Goal: Information Seeking & Learning: Compare options

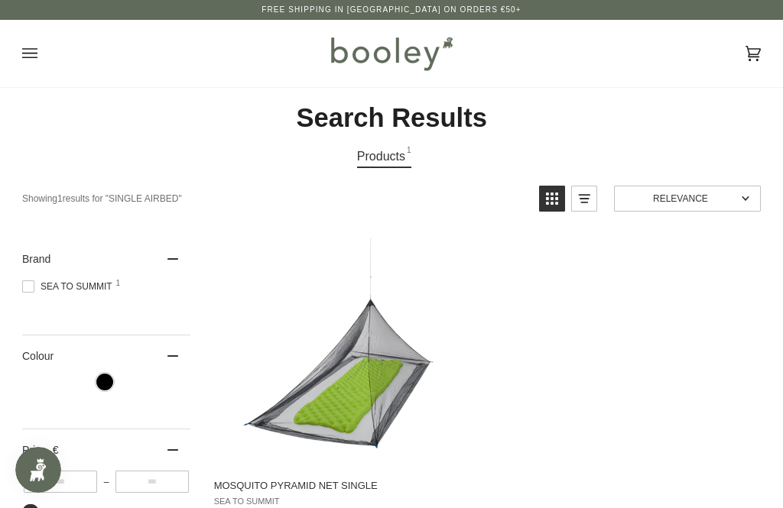
click at [394, 58] on img at bounding box center [391, 53] width 134 height 44
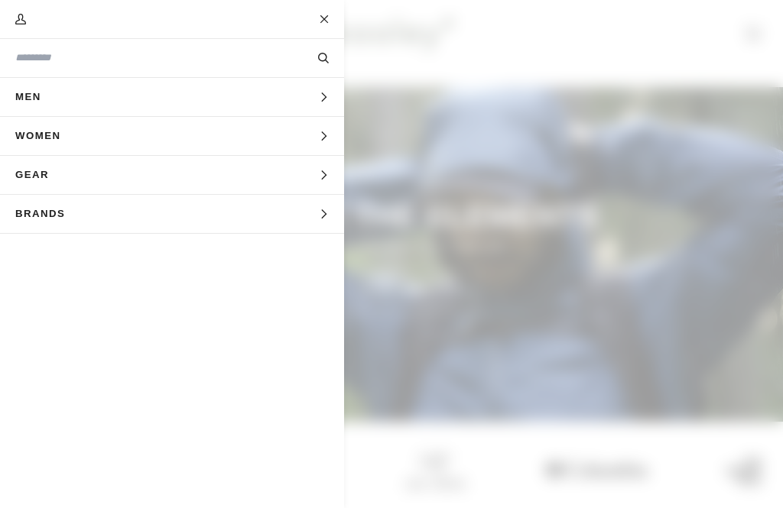
click at [264, 164] on button "Gear Expand menu" at bounding box center [172, 175] width 344 height 39
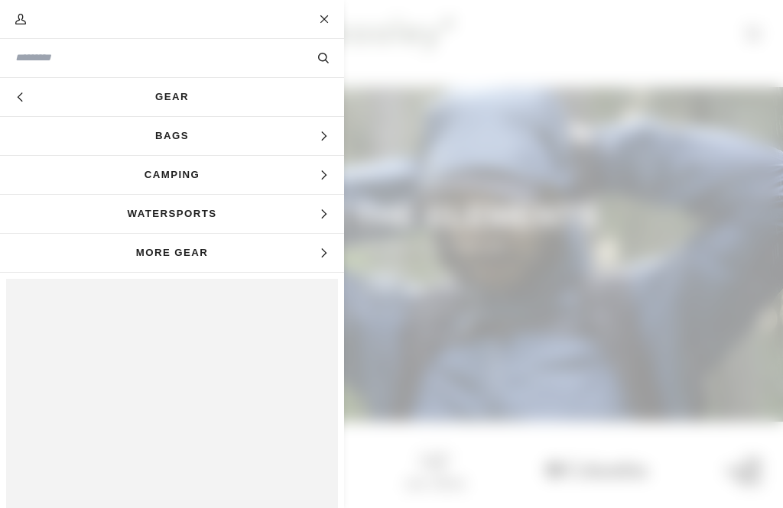
scroll to position [29, 0]
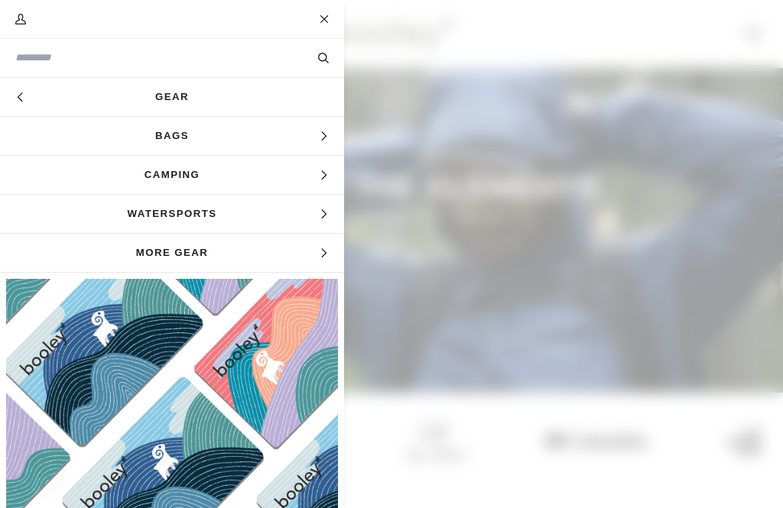
click at [214, 128] on span "Bags" at bounding box center [172, 136] width 344 height 38
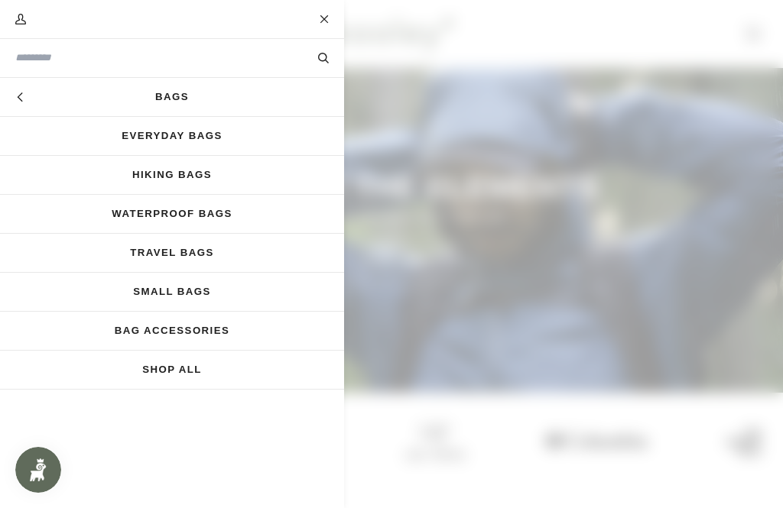
scroll to position [0, 0]
click at [189, 85] on link "Bags" at bounding box center [172, 97] width 344 height 38
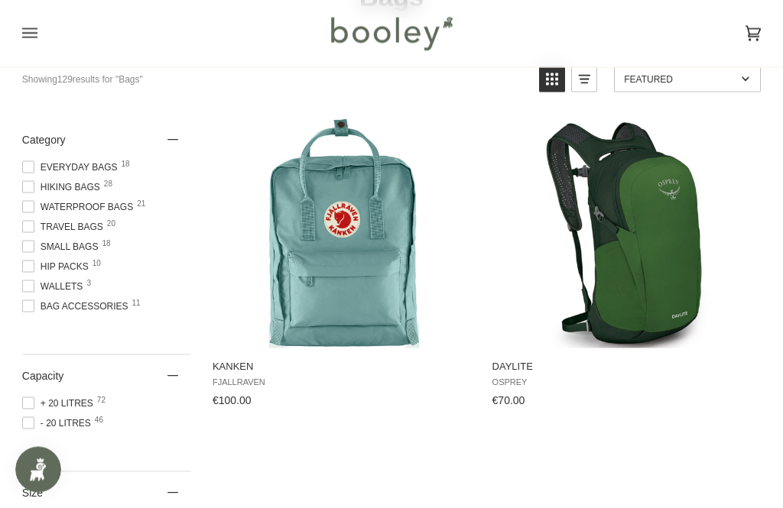
scroll to position [128, 0]
click at [34, 163] on span "Everyday Bags 18" at bounding box center [72, 167] width 100 height 14
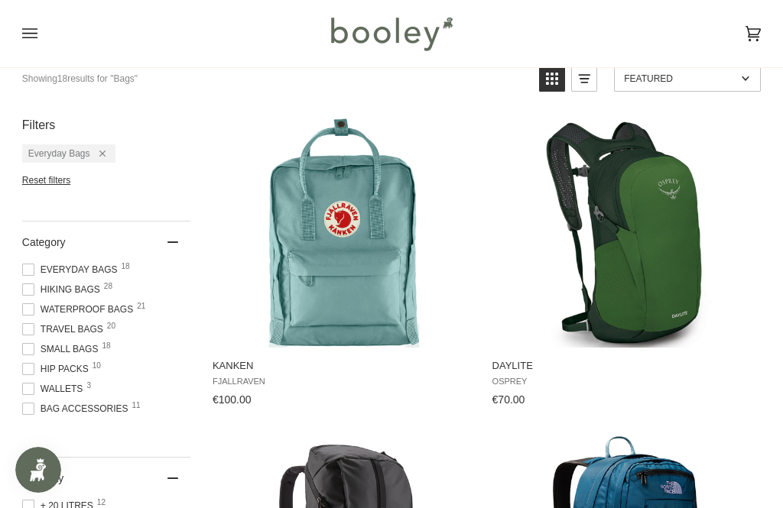
scroll to position [26, 0]
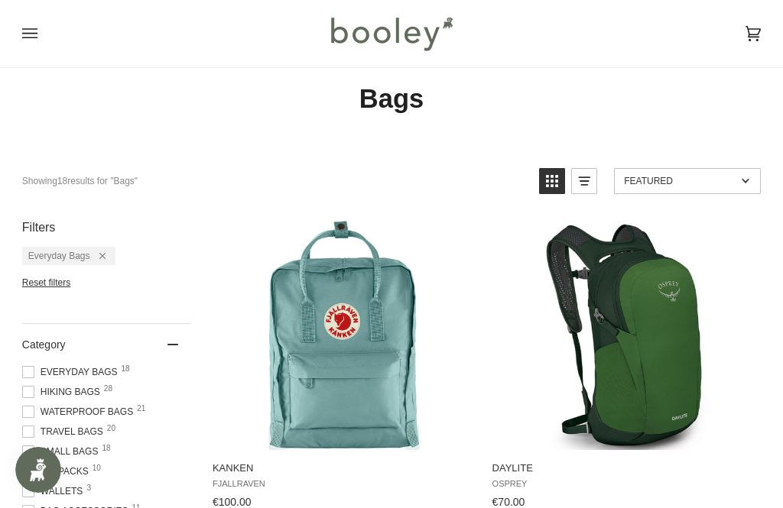
click at [24, 371] on span at bounding box center [28, 372] width 12 height 12
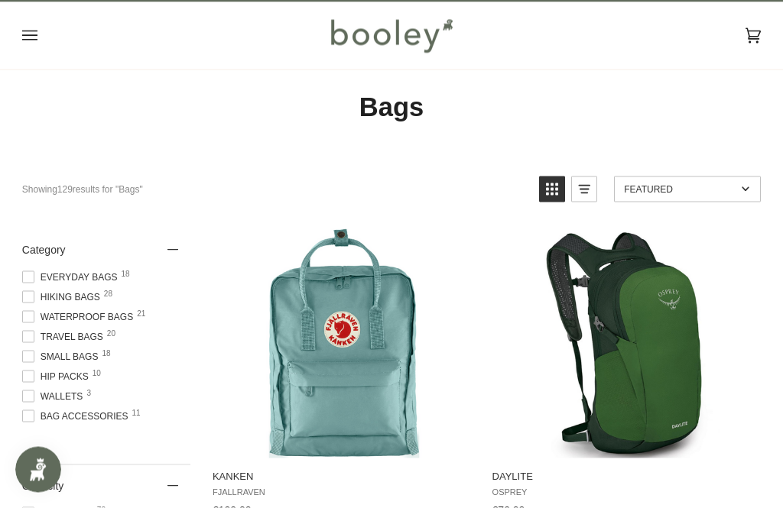
scroll to position [18, 0]
click at [37, 297] on span "Hiking Bags 28" at bounding box center [63, 297] width 83 height 14
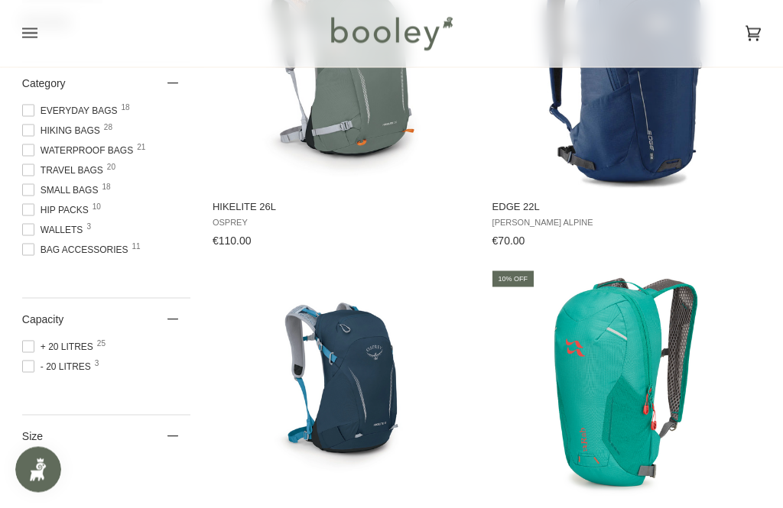
scroll to position [296, 0]
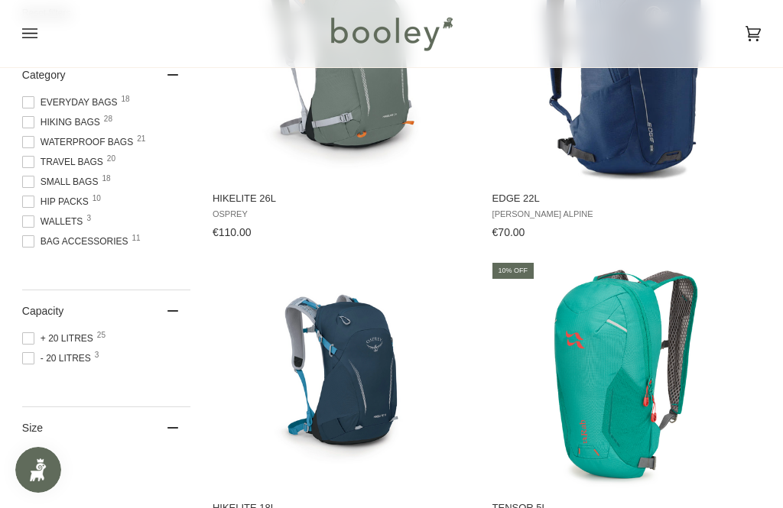
click at [29, 345] on span at bounding box center [28, 338] width 12 height 12
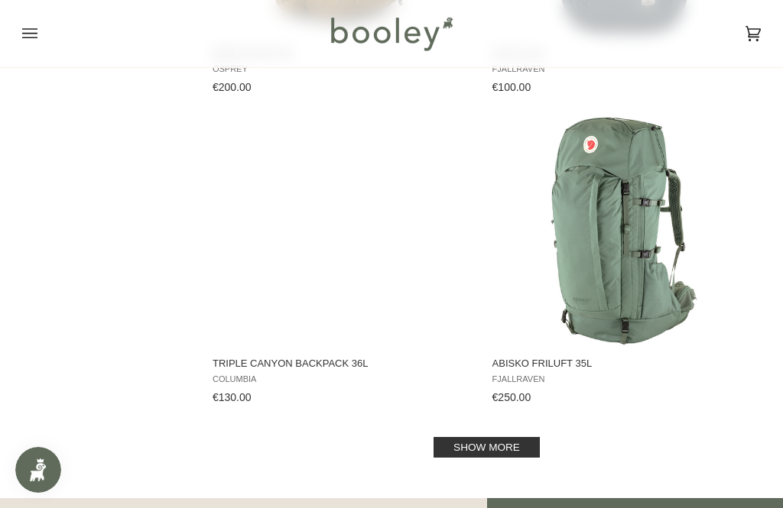
scroll to position [2924, 0]
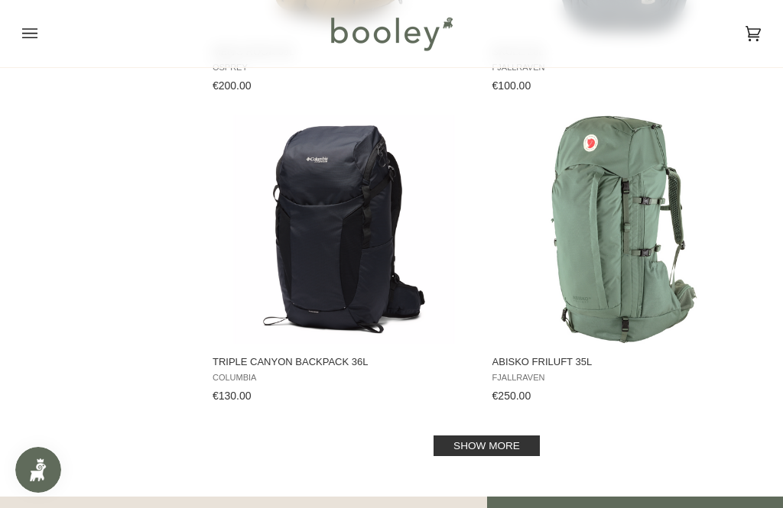
click at [517, 450] on link "Show more" at bounding box center [486, 446] width 106 height 21
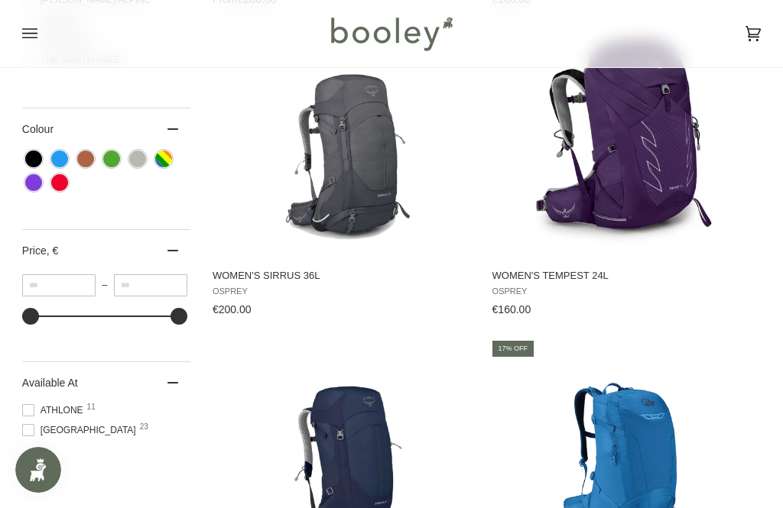
scroll to position [846, 0]
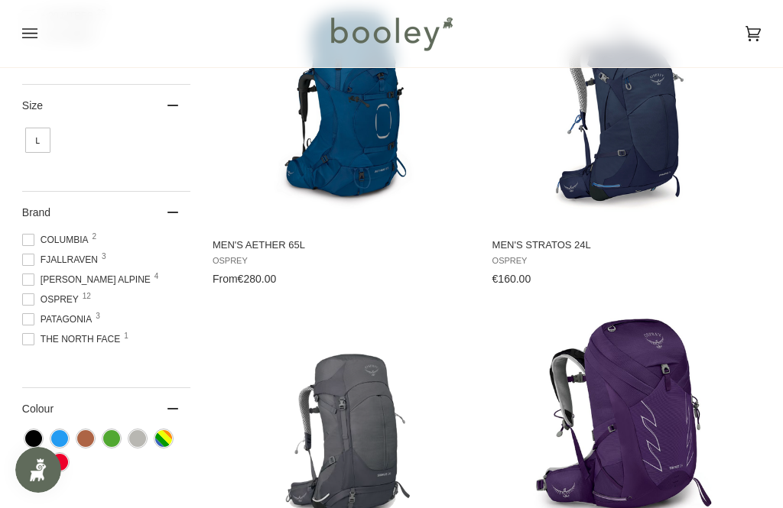
click at [37, 301] on span "Osprey 12" at bounding box center [52, 300] width 61 height 14
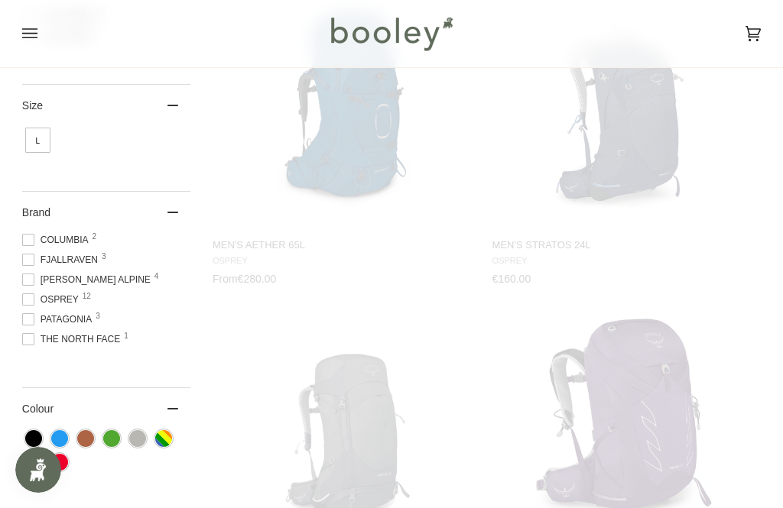
scroll to position [553, 0]
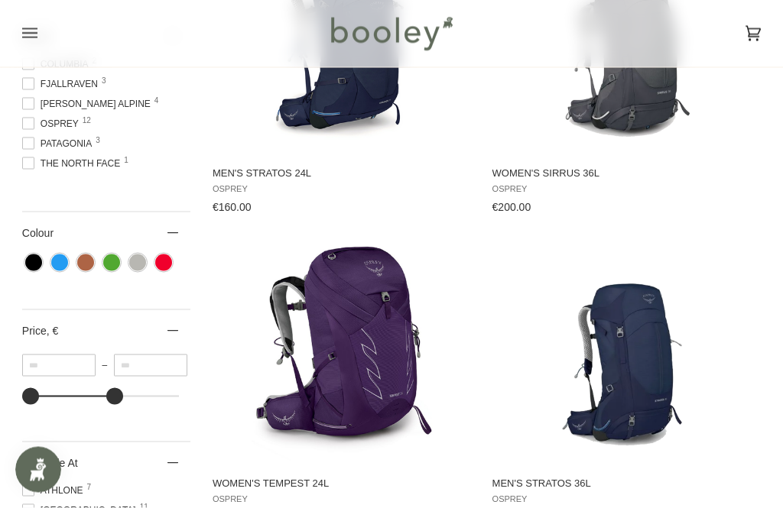
scroll to position [631, 0]
type input "***"
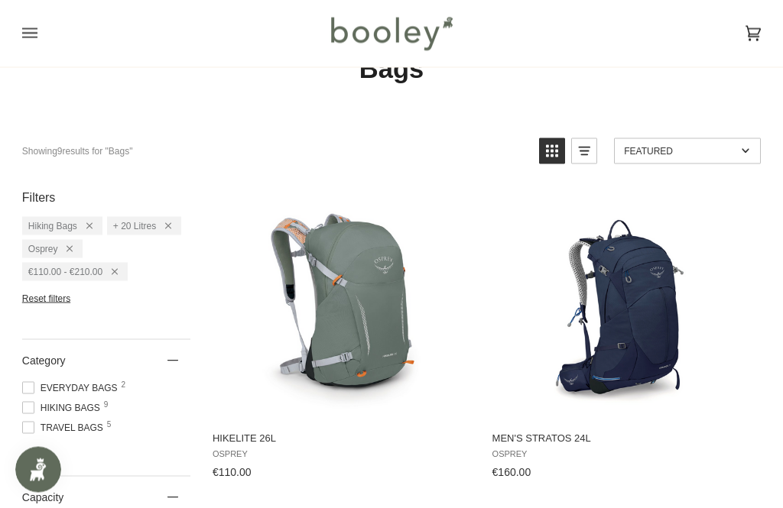
scroll to position [57, 0]
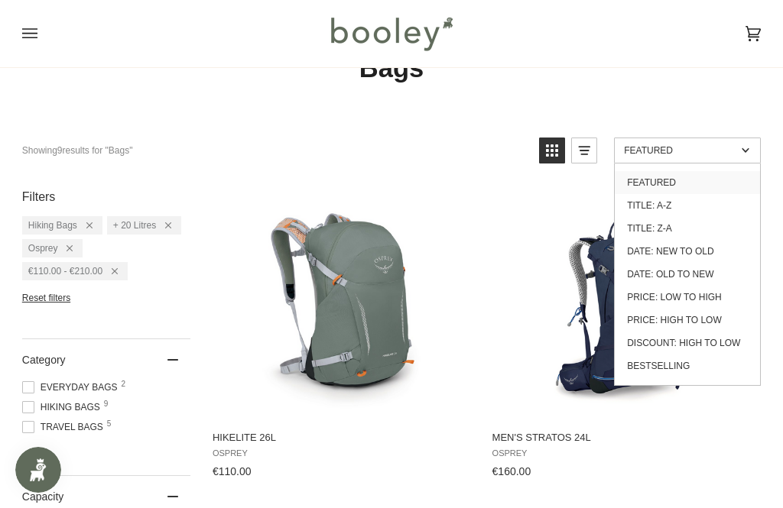
click at [701, 156] on link "Featured" at bounding box center [687, 151] width 147 height 26
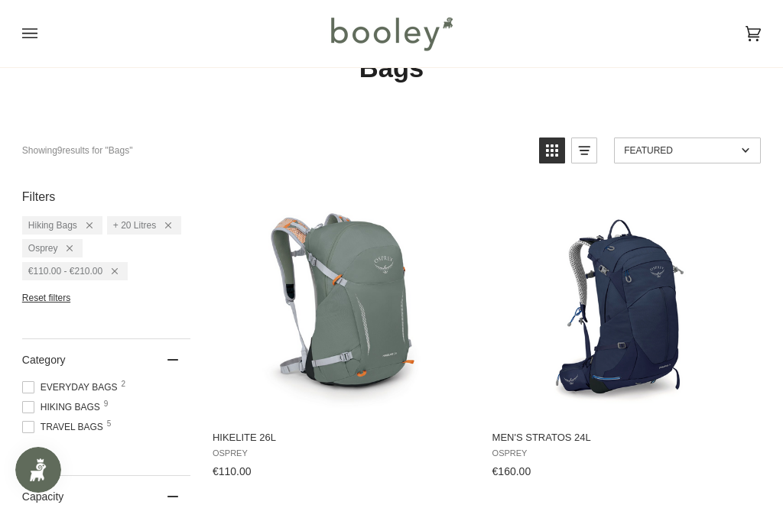
click at [709, 150] on span "Featured" at bounding box center [680, 150] width 112 height 11
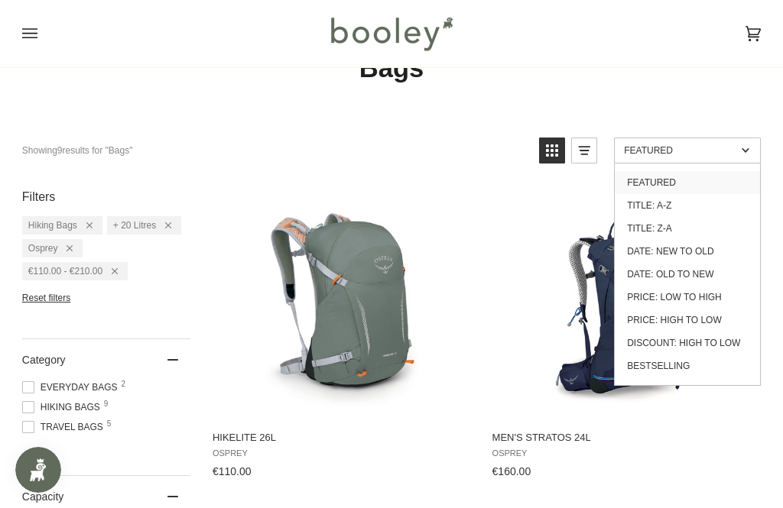
click at [698, 316] on link "Price: High to Low" at bounding box center [687, 320] width 145 height 23
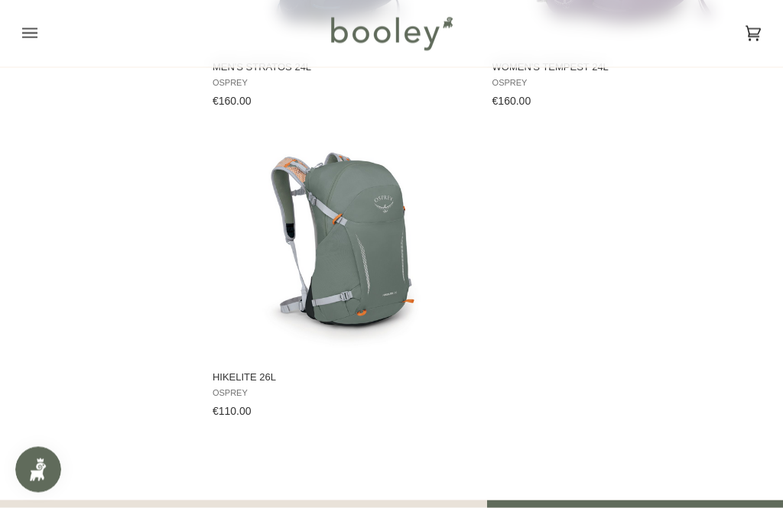
scroll to position [1358, 0]
click at [326, 276] on img "Hikelite 26L" at bounding box center [343, 243] width 229 height 229
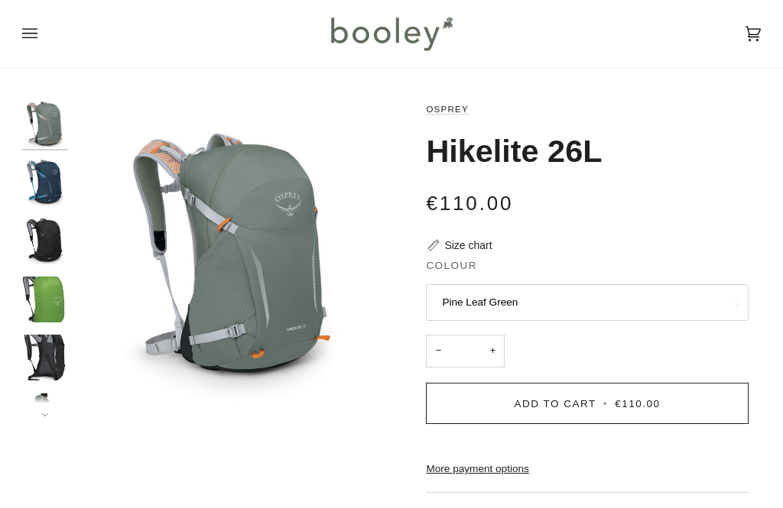
scroll to position [44, 0]
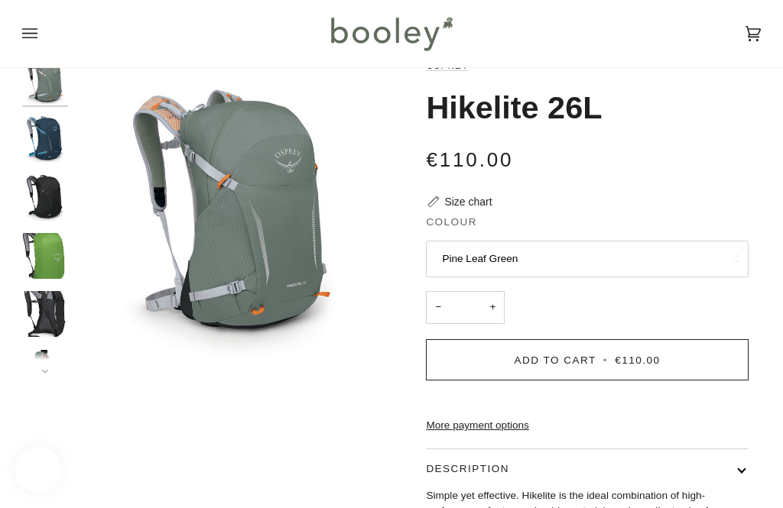
click at [34, 33] on icon "Open menu" at bounding box center [29, 33] width 15 height 10
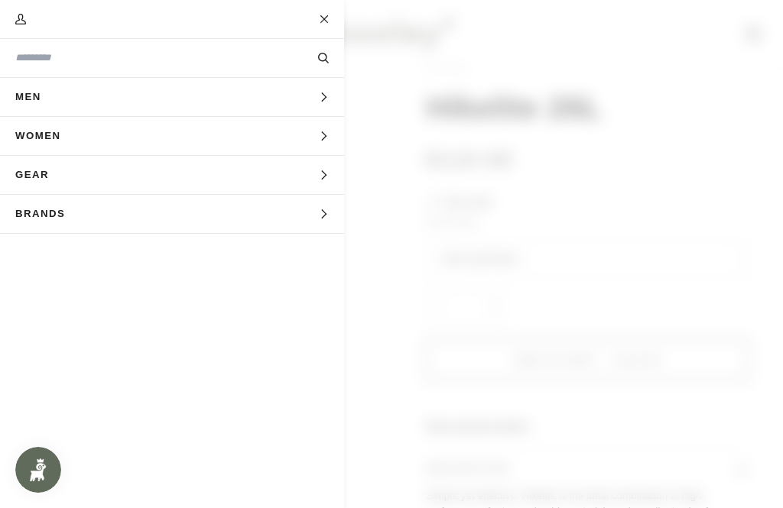
scroll to position [0, 0]
click at [31, 13] on link "My Account" at bounding box center [20, 19] width 41 height 38
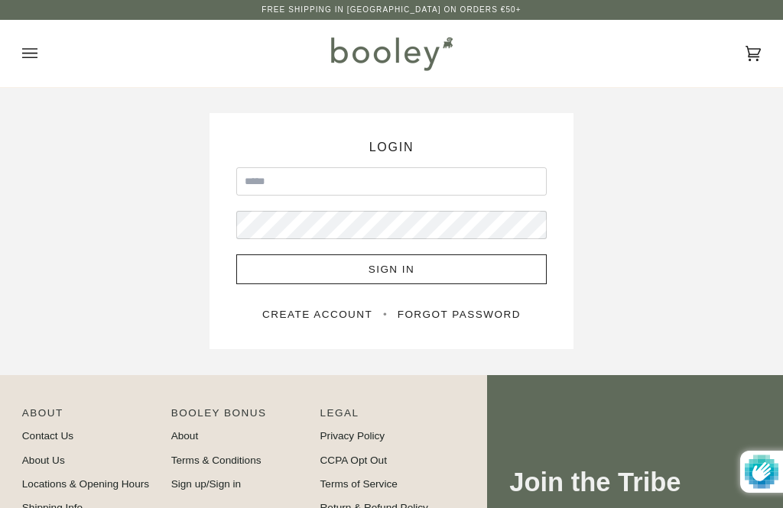
click at [406, 33] on img at bounding box center [391, 53] width 134 height 44
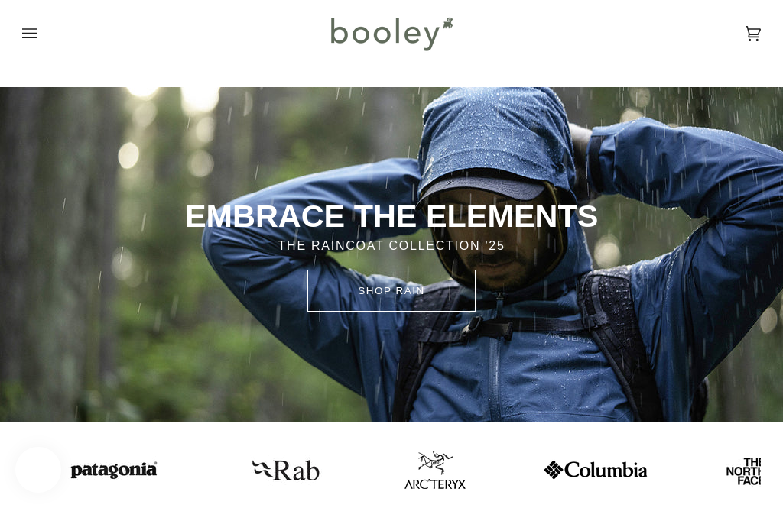
click at [436, 270] on link "SHOP rain" at bounding box center [391, 291] width 168 height 42
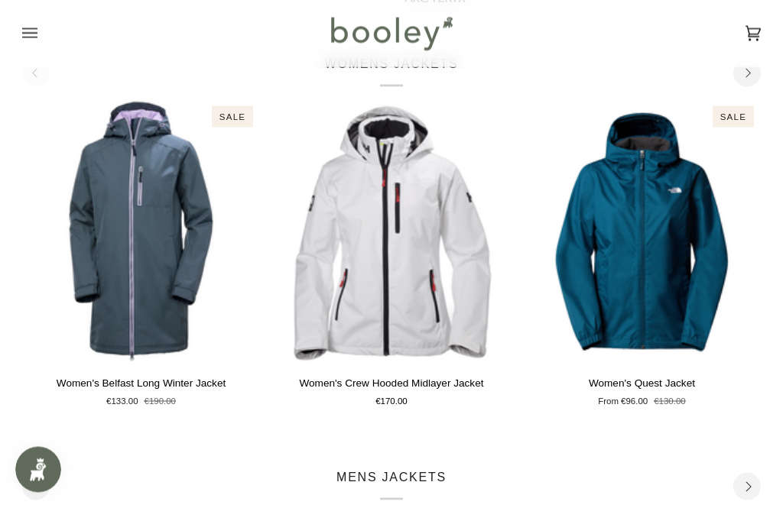
scroll to position [402, 0]
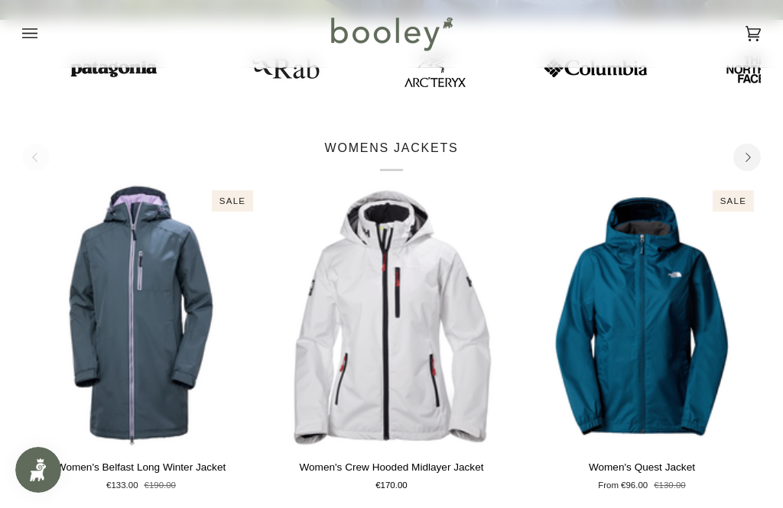
click at [33, 15] on button "Open menu" at bounding box center [45, 33] width 46 height 67
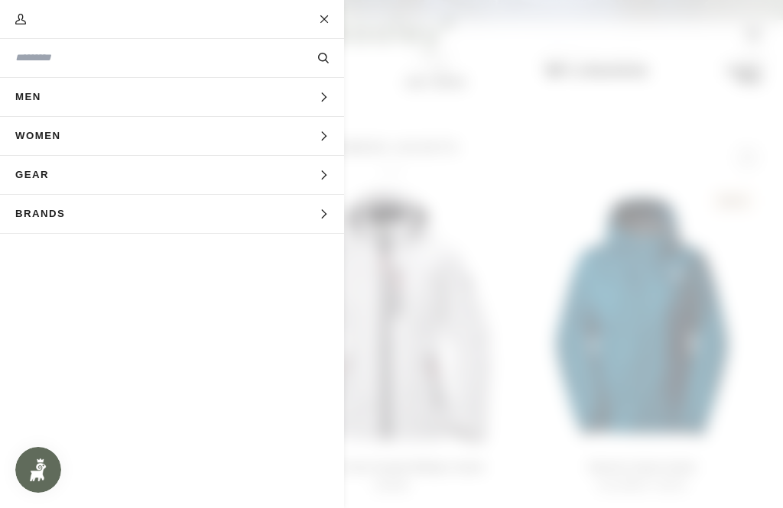
click at [213, 215] on button "Brands Expand menu" at bounding box center [172, 214] width 344 height 39
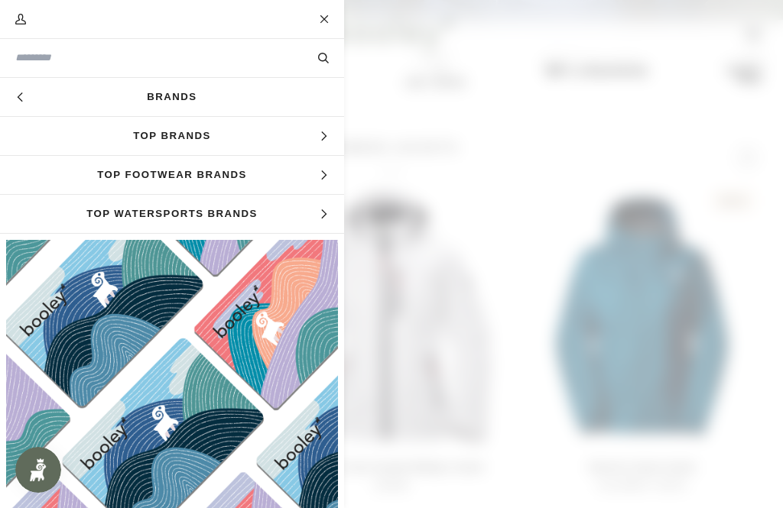
click at [308, 128] on span "Top Brands" at bounding box center [172, 136] width 344 height 38
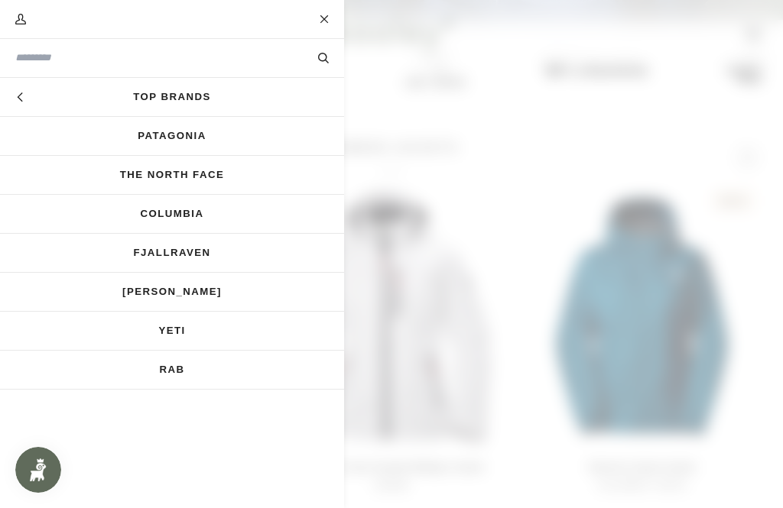
scroll to position [0, 0]
click at [20, 95] on icon "Main menu" at bounding box center [20, 97] width 10 height 10
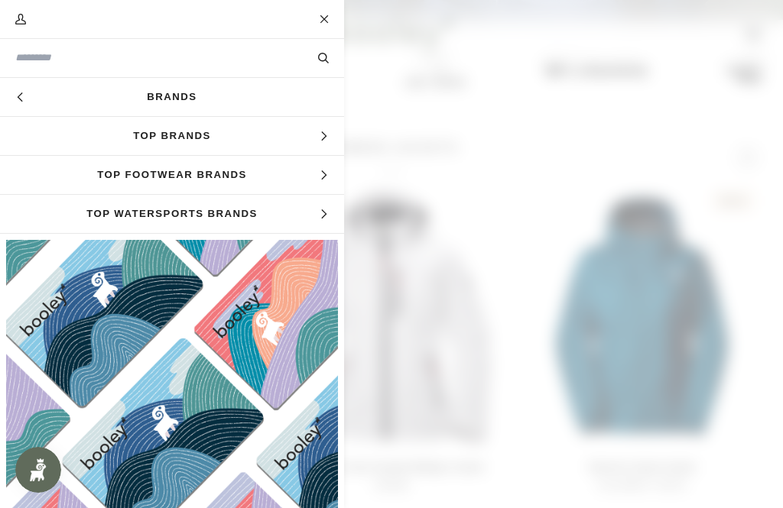
click at [301, 211] on span "Top Watersports Brands" at bounding box center [172, 214] width 344 height 38
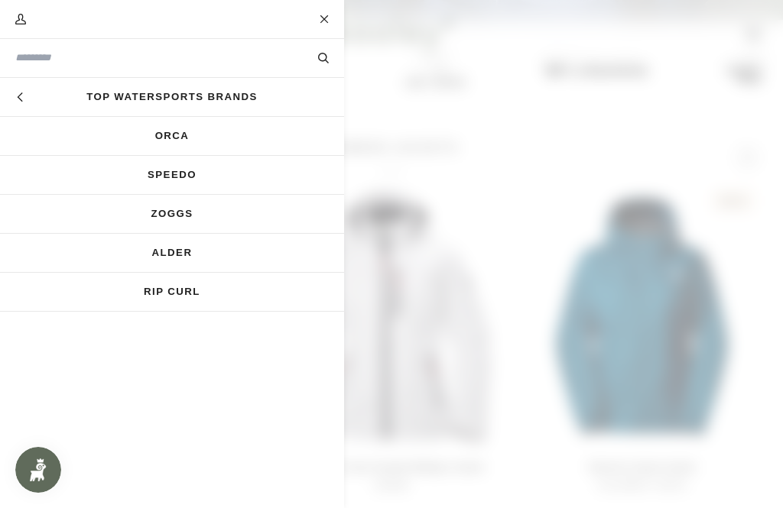
click at [15, 89] on button "Hide menu" at bounding box center [19, 97] width 38 height 38
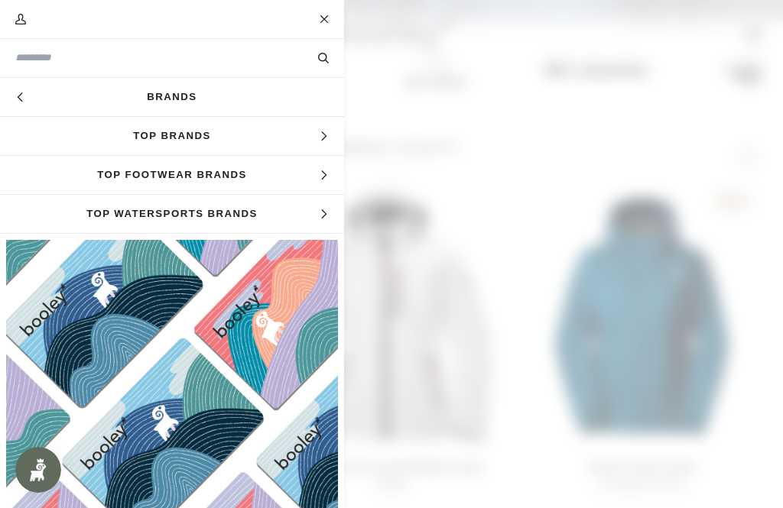
click at [183, 90] on link "Brands" at bounding box center [172, 97] width 344 height 38
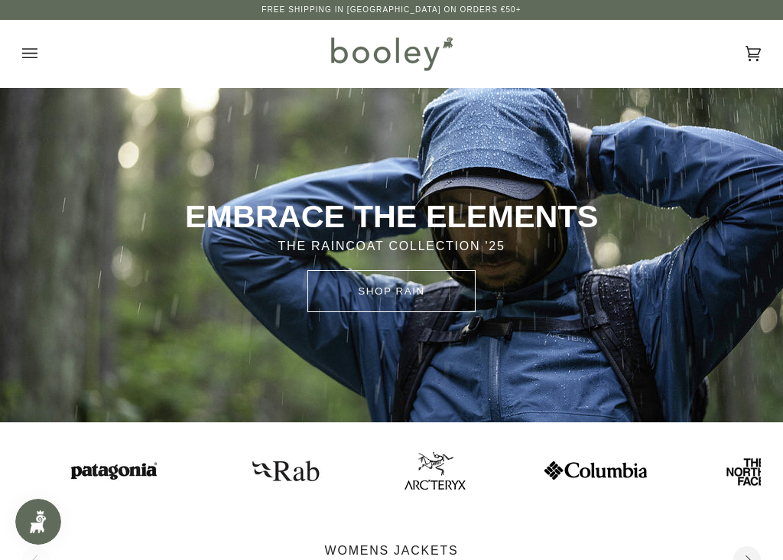
click at [22, 47] on icon "Open menu" at bounding box center [29, 53] width 15 height 23
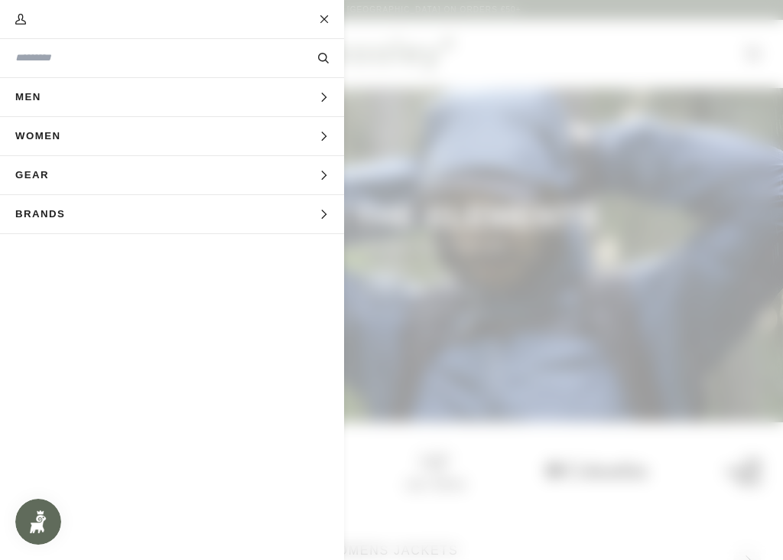
click at [112, 186] on button "Gear Expand menu" at bounding box center [172, 175] width 344 height 39
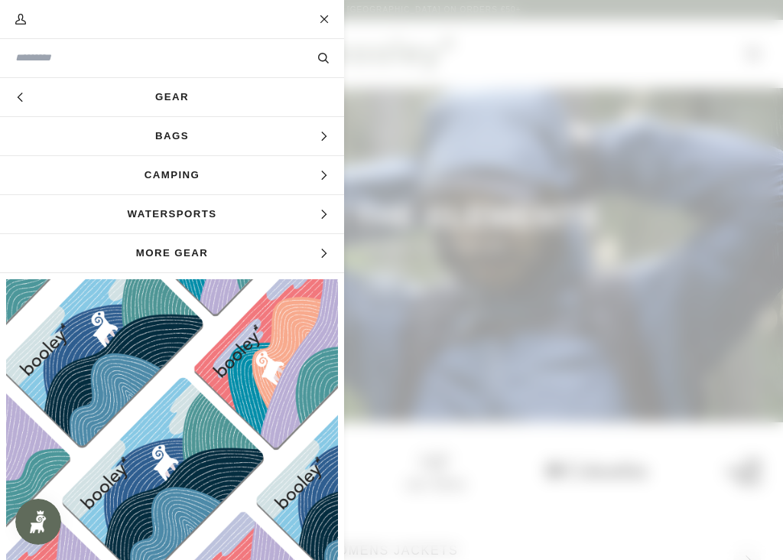
click at [229, 250] on span "More Gear" at bounding box center [172, 253] width 344 height 38
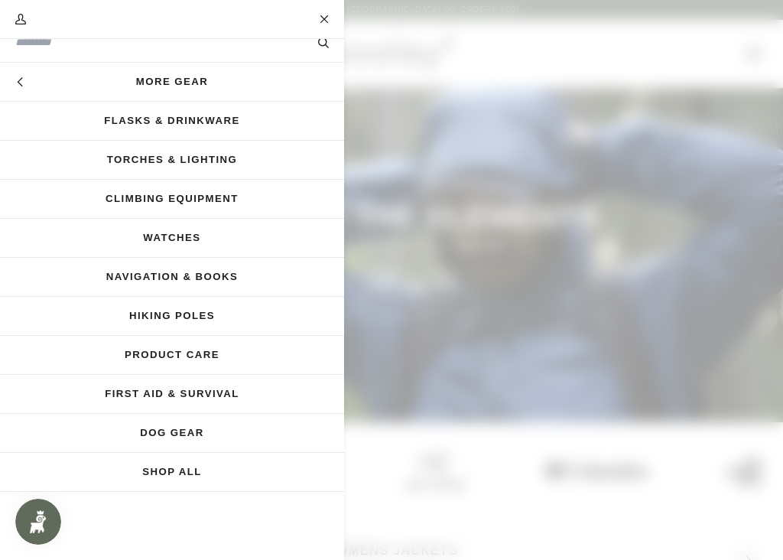
scroll to position [15, 0]
click at [259, 230] on link "Watches" at bounding box center [172, 238] width 344 height 38
click at [339, 11] on button "Close" at bounding box center [325, 19] width 38 height 38
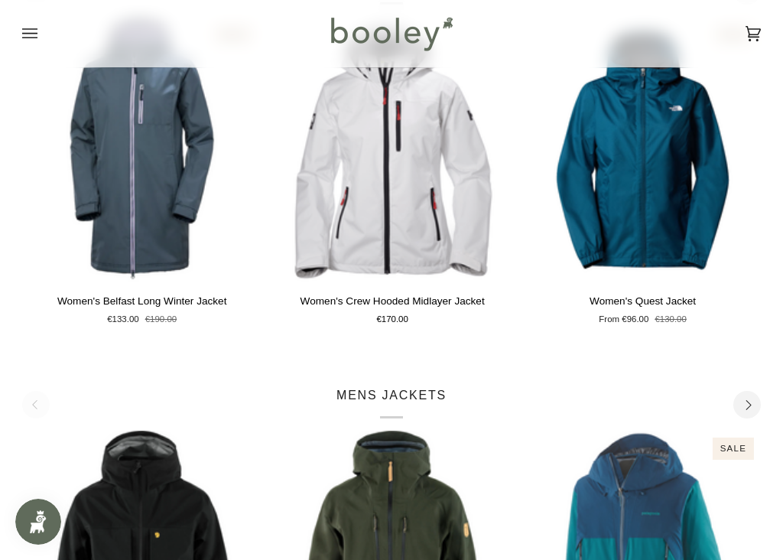
scroll to position [0, 0]
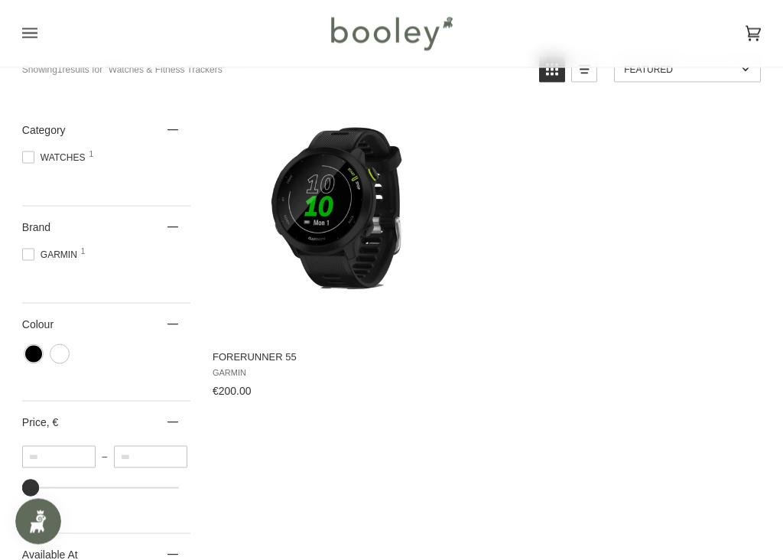
scroll to position [138, 0]
click at [336, 248] on img "Forerunner 55" at bounding box center [343, 223] width 229 height 229
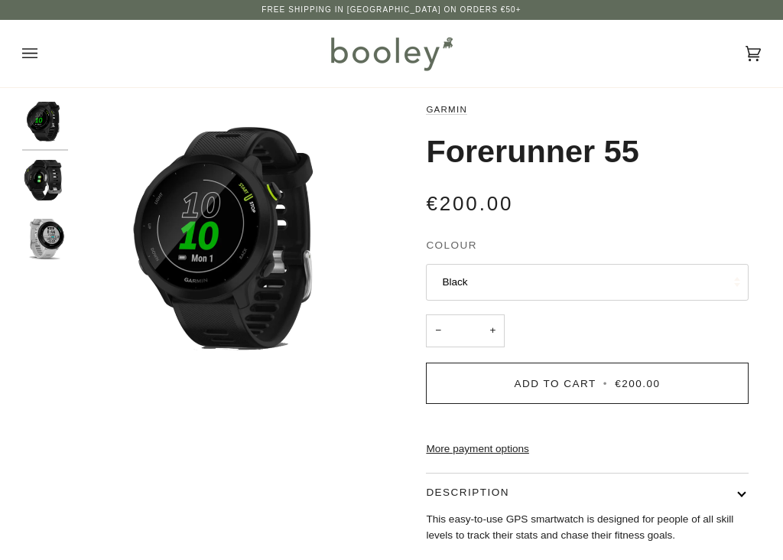
click at [41, 180] on img "Garmin Forerunner 55 Black - Booley Galway" at bounding box center [45, 183] width 46 height 46
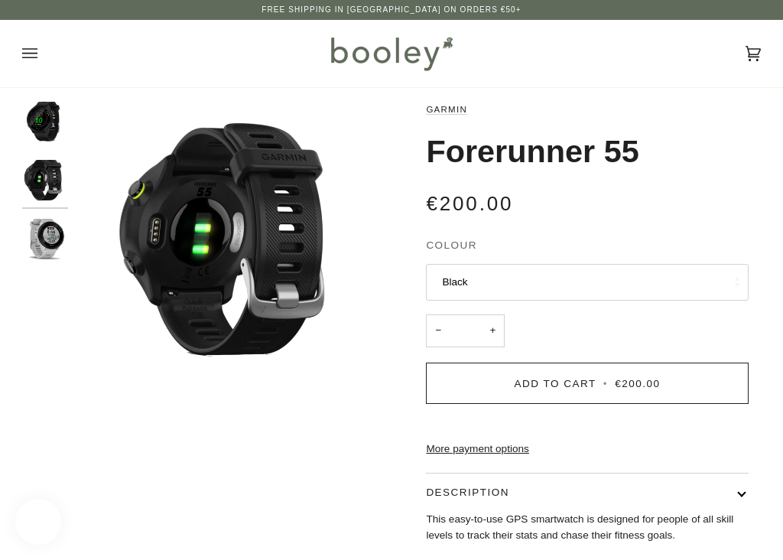
click at [47, 240] on img "Garmin Forerunner 55 White - Booley Galway" at bounding box center [45, 242] width 46 height 46
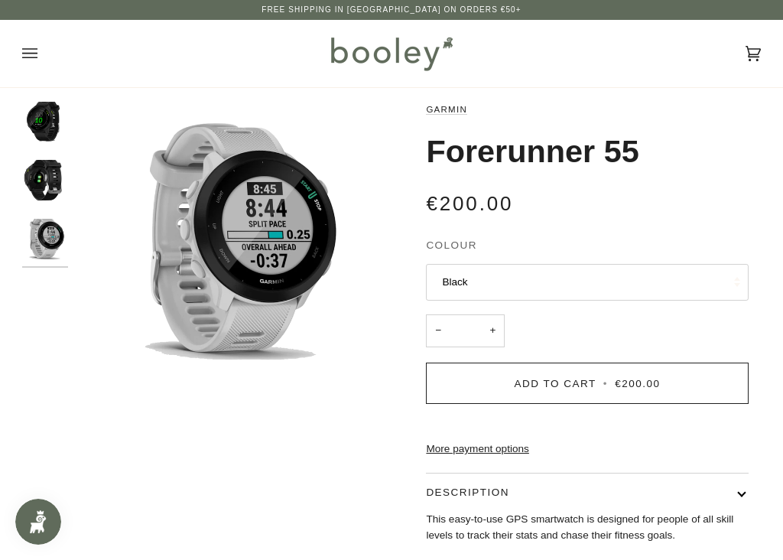
click at [511, 281] on button "Black" at bounding box center [587, 282] width 322 height 37
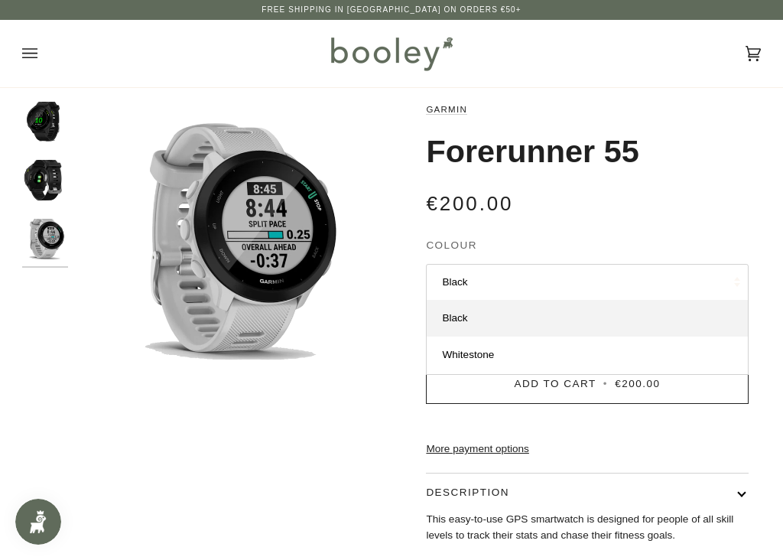
click at [535, 346] on link "Whitestone" at bounding box center [587, 354] width 320 height 37
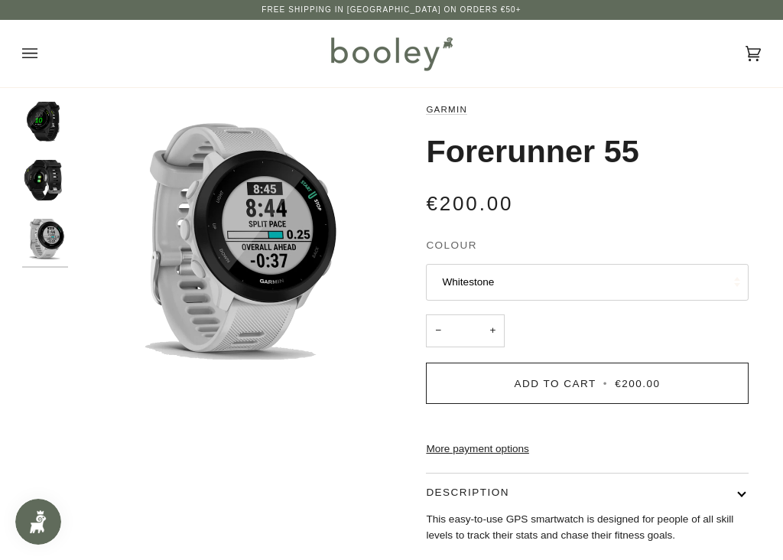
click at [543, 276] on button "Whitestone" at bounding box center [587, 282] width 322 height 37
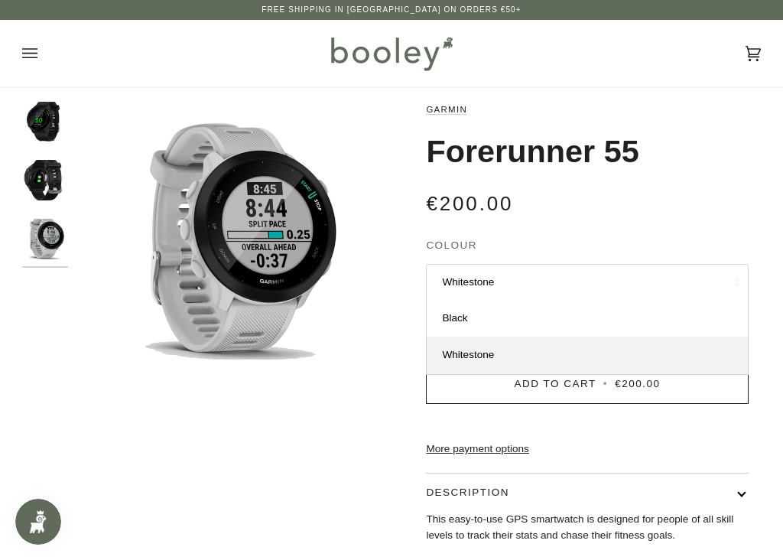
click at [523, 309] on link "Black" at bounding box center [587, 318] width 320 height 37
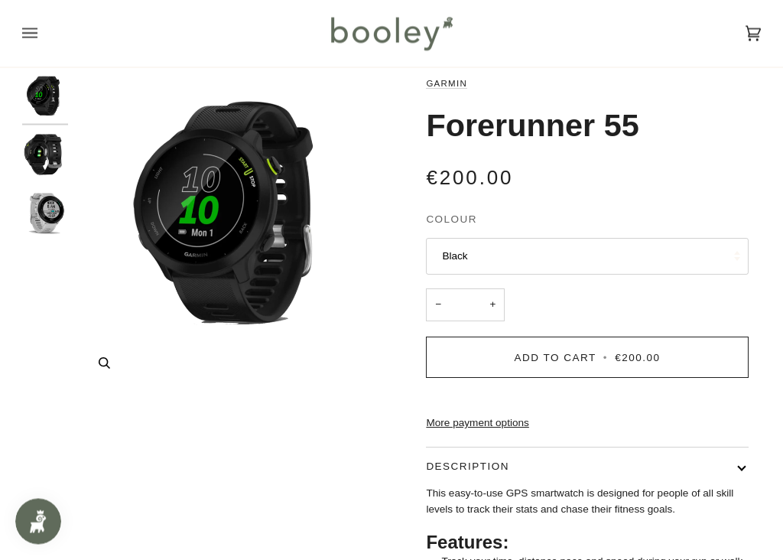
scroll to position [26, 0]
click at [51, 82] on img "Garmin Forerunner 55 Black - Booley Galway" at bounding box center [45, 99] width 46 height 46
